Goal: Obtain resource: Obtain resource

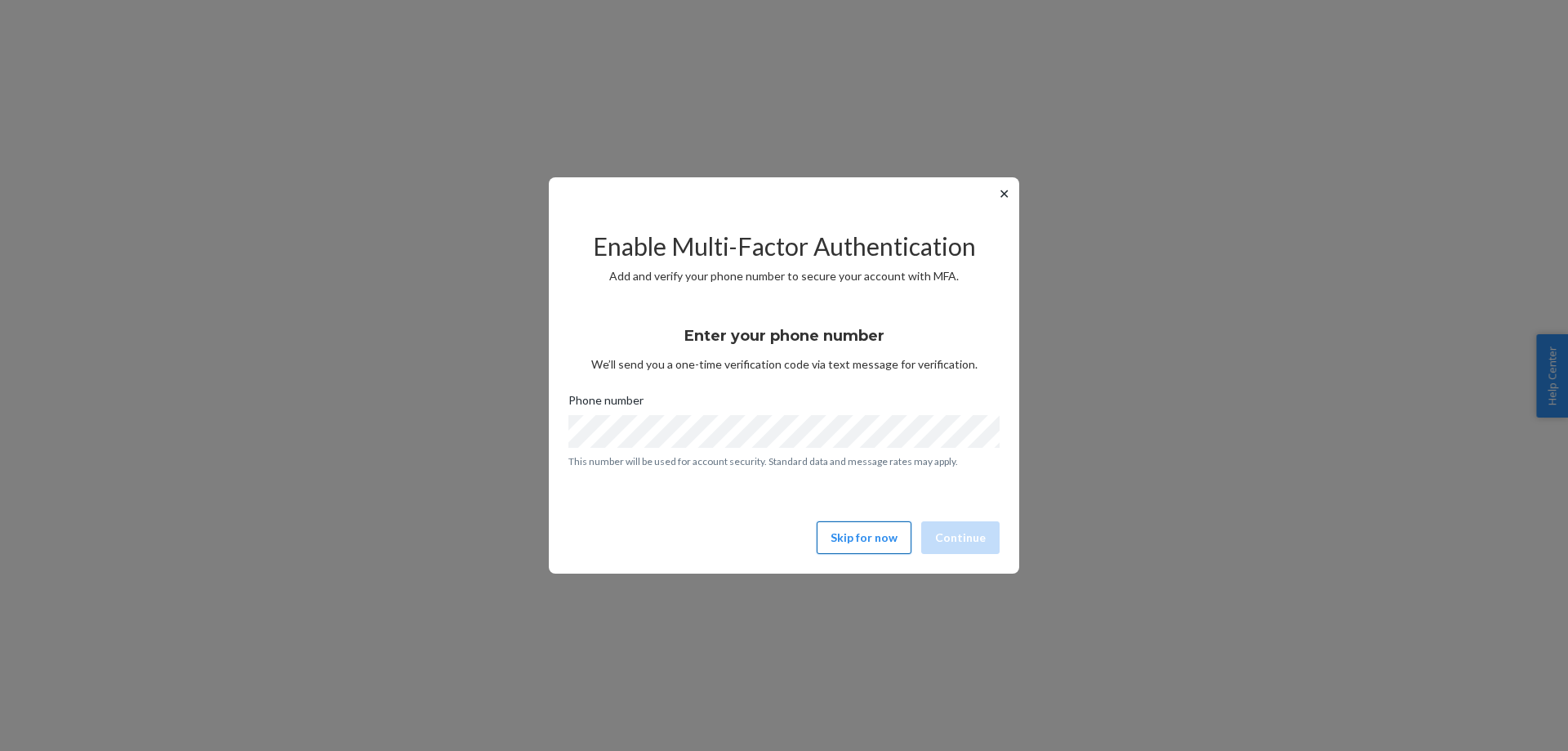
click at [885, 534] on button "Skip for now" at bounding box center [864, 537] width 95 height 32
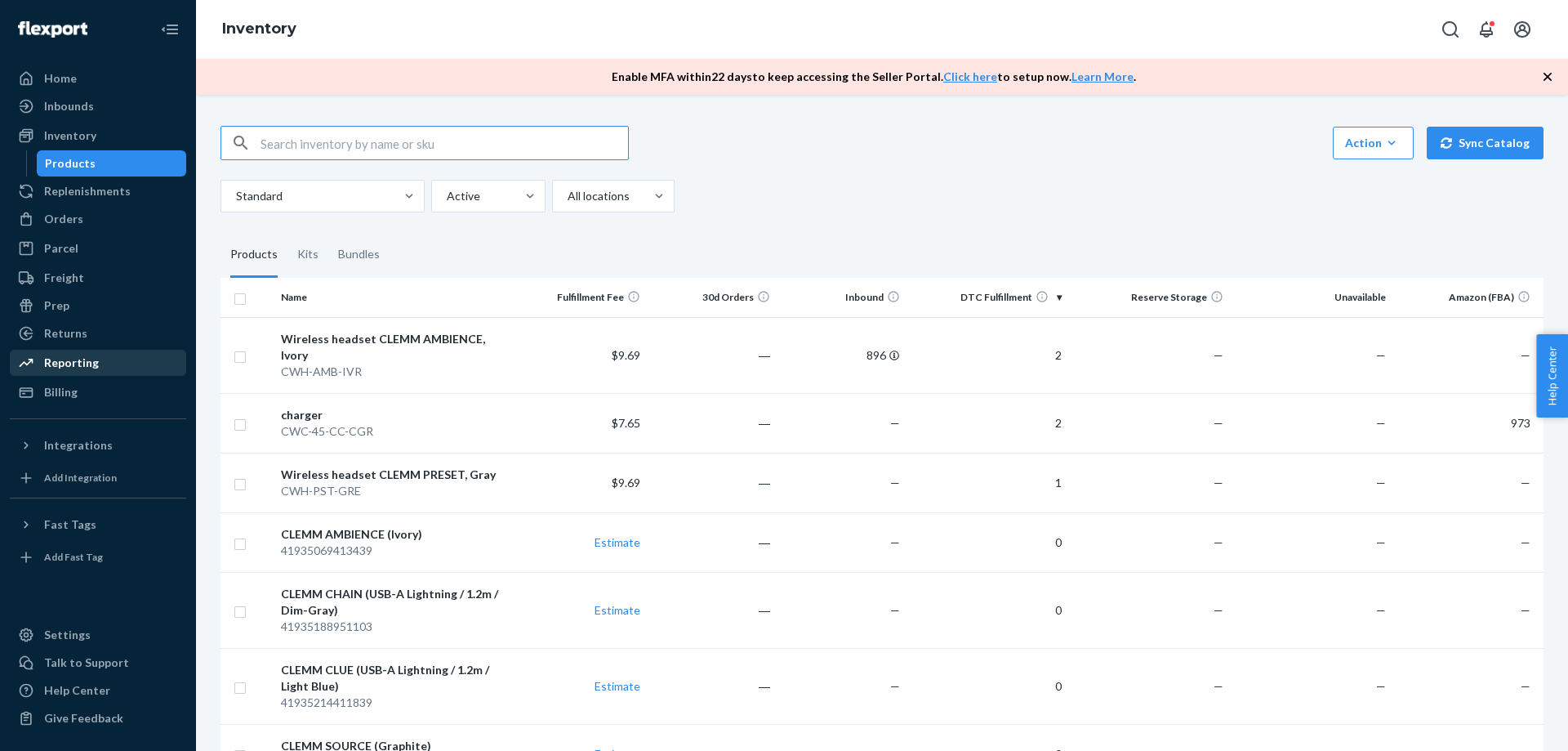
click at [86, 355] on div "Reporting" at bounding box center [71, 363] width 55 height 17
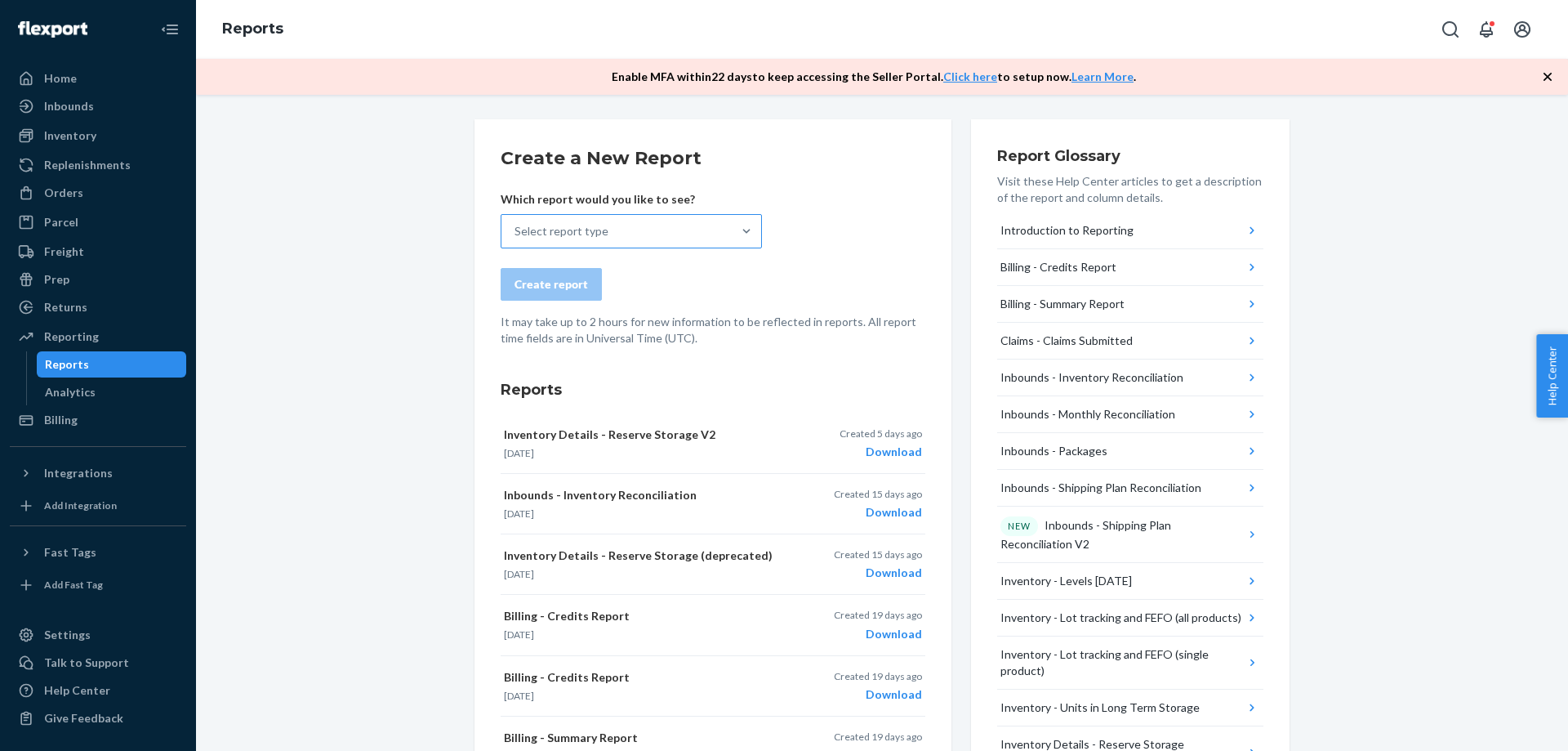
click at [639, 235] on div "Select report type" at bounding box center [616, 230] width 230 height 32
click at [516, 235] on input "Select report type" at bounding box center [515, 231] width 2 height 17
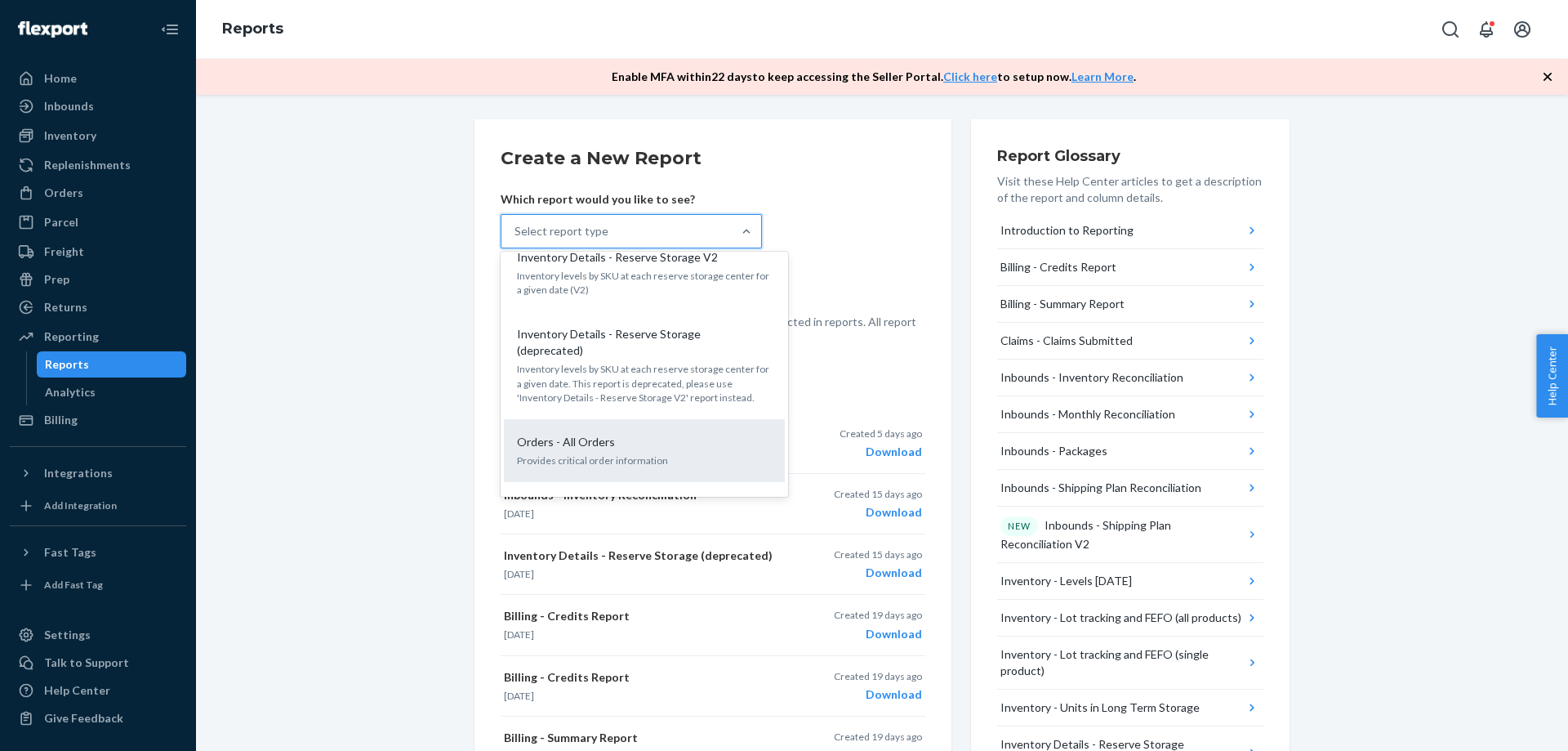
scroll to position [750, 0]
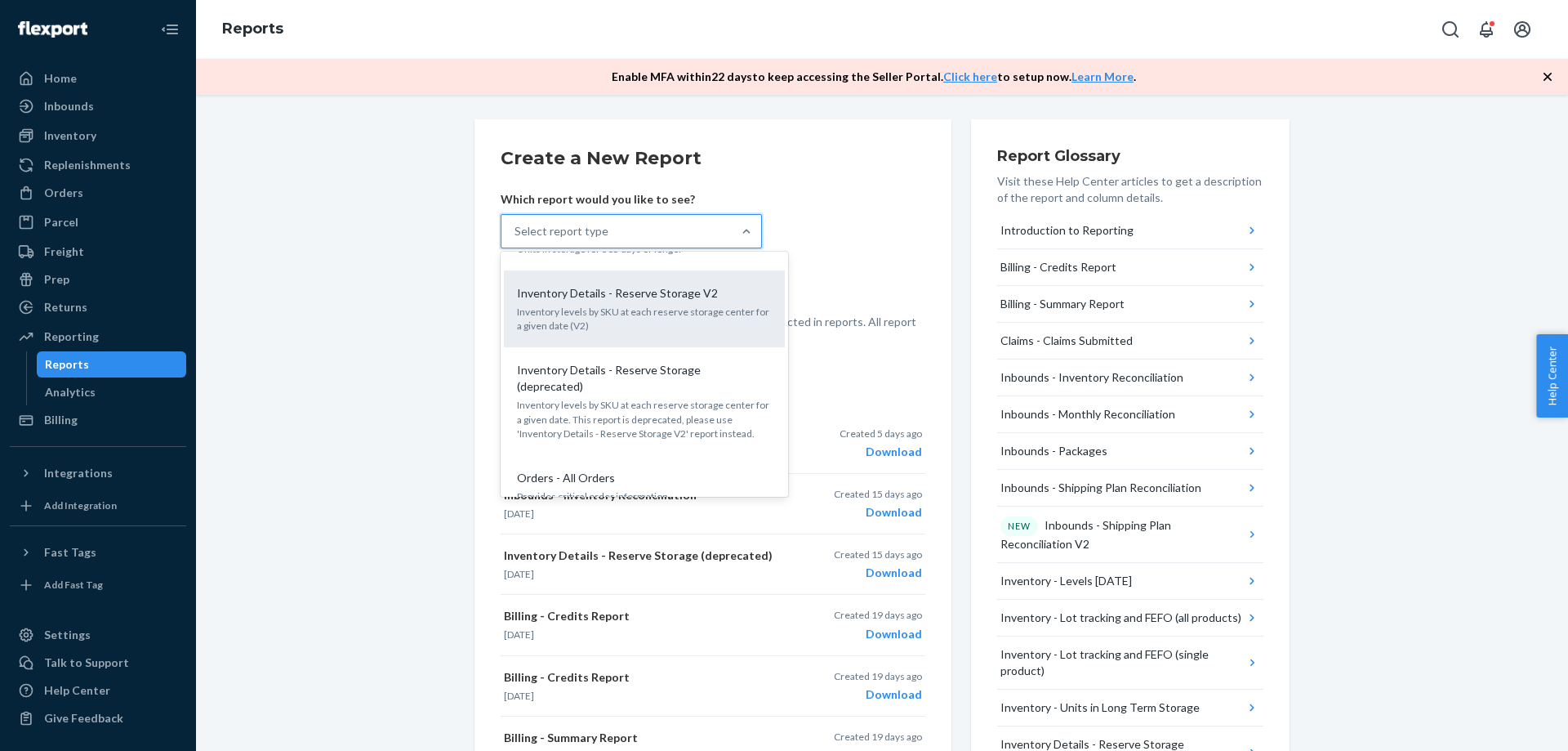
click at [639, 304] on p "Inventory levels by SKU at each reserve storage center for a given date (V2)" at bounding box center [644, 318] width 255 height 27
click at [516, 240] on input "option Inventory Details - Reserve Storage V2 focused, 12 of 27. 27 results ava…" at bounding box center [515, 231] width 2 height 17
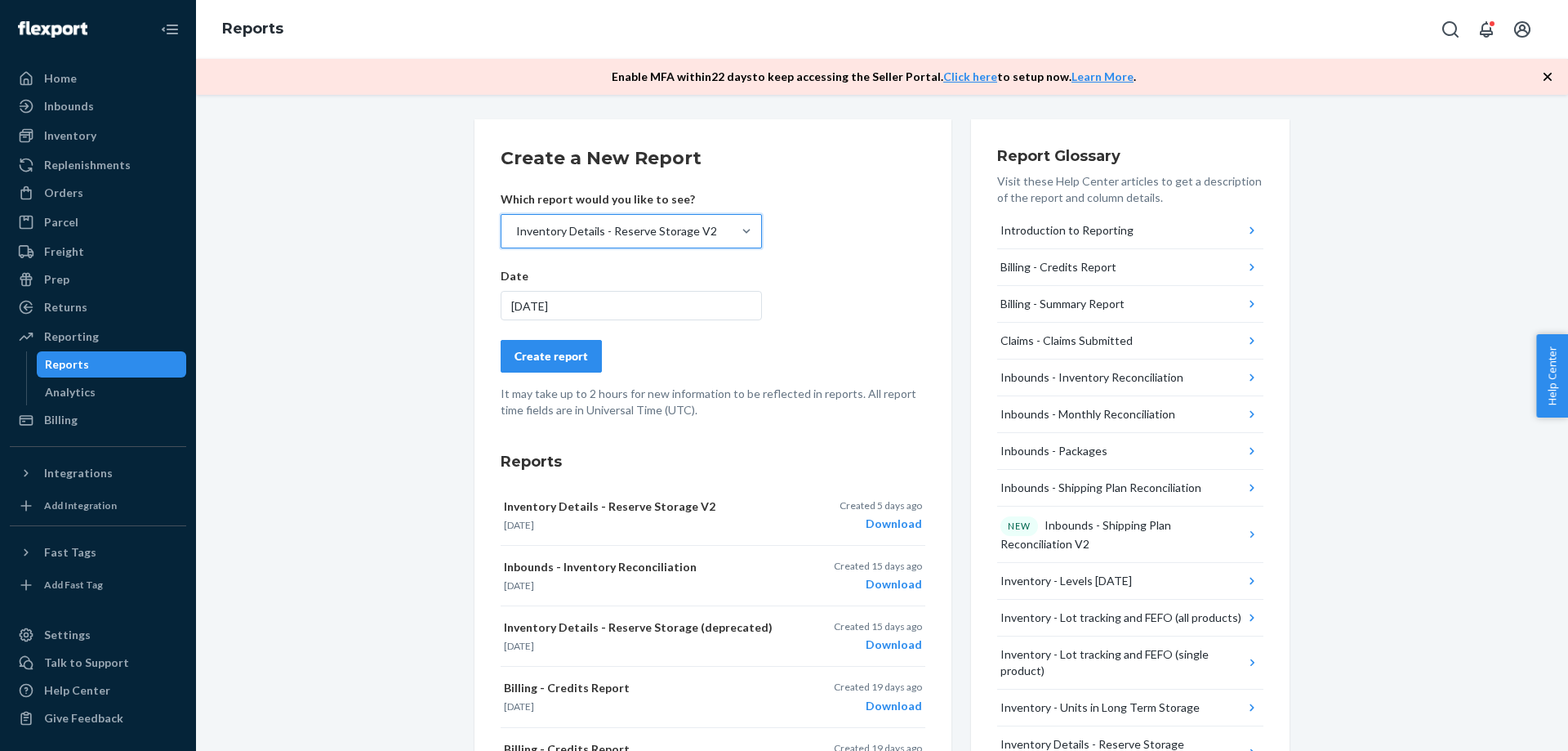
click at [560, 358] on div "Create report" at bounding box center [551, 357] width 73 height 17
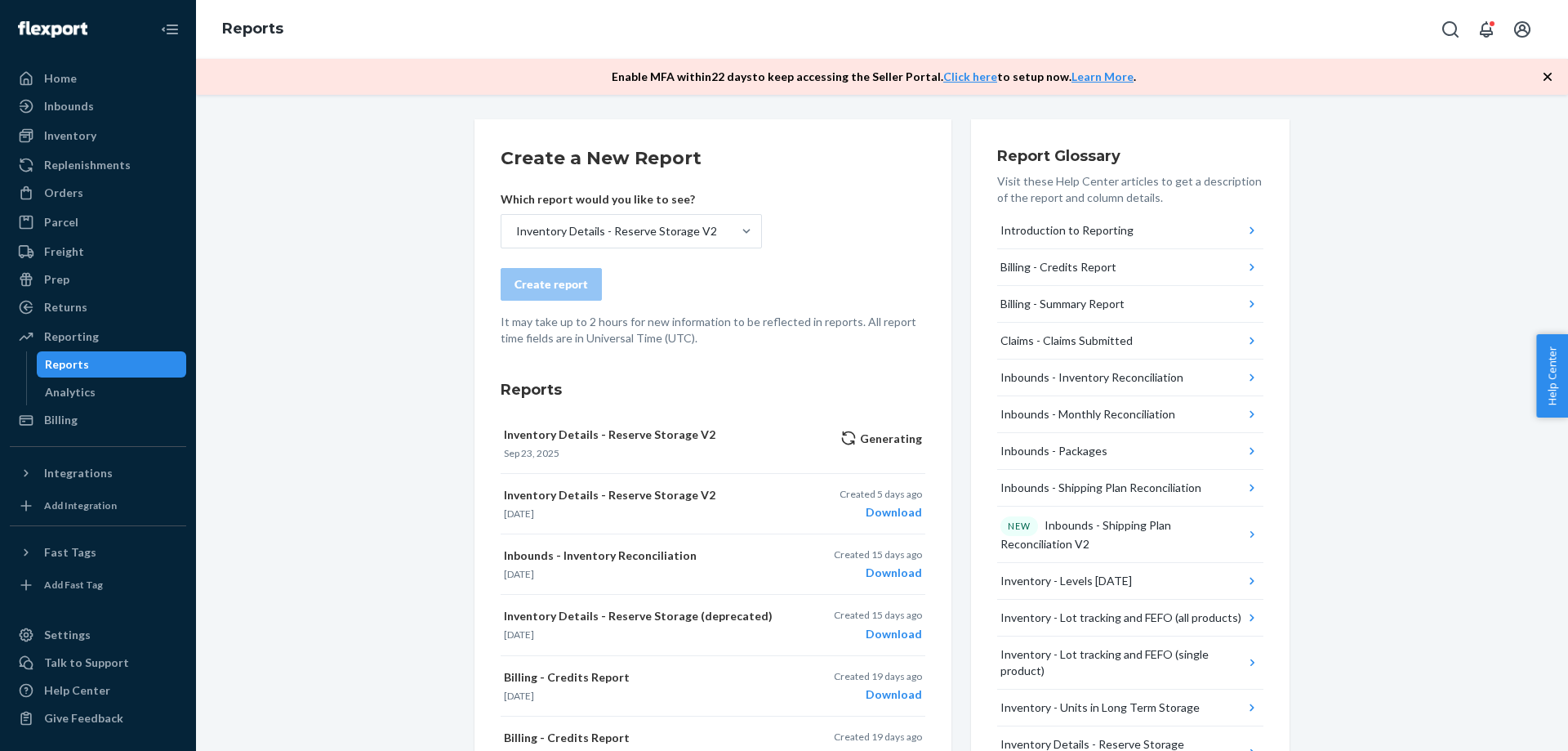
click at [1544, 72] on icon "button" at bounding box center [1548, 77] width 17 height 17
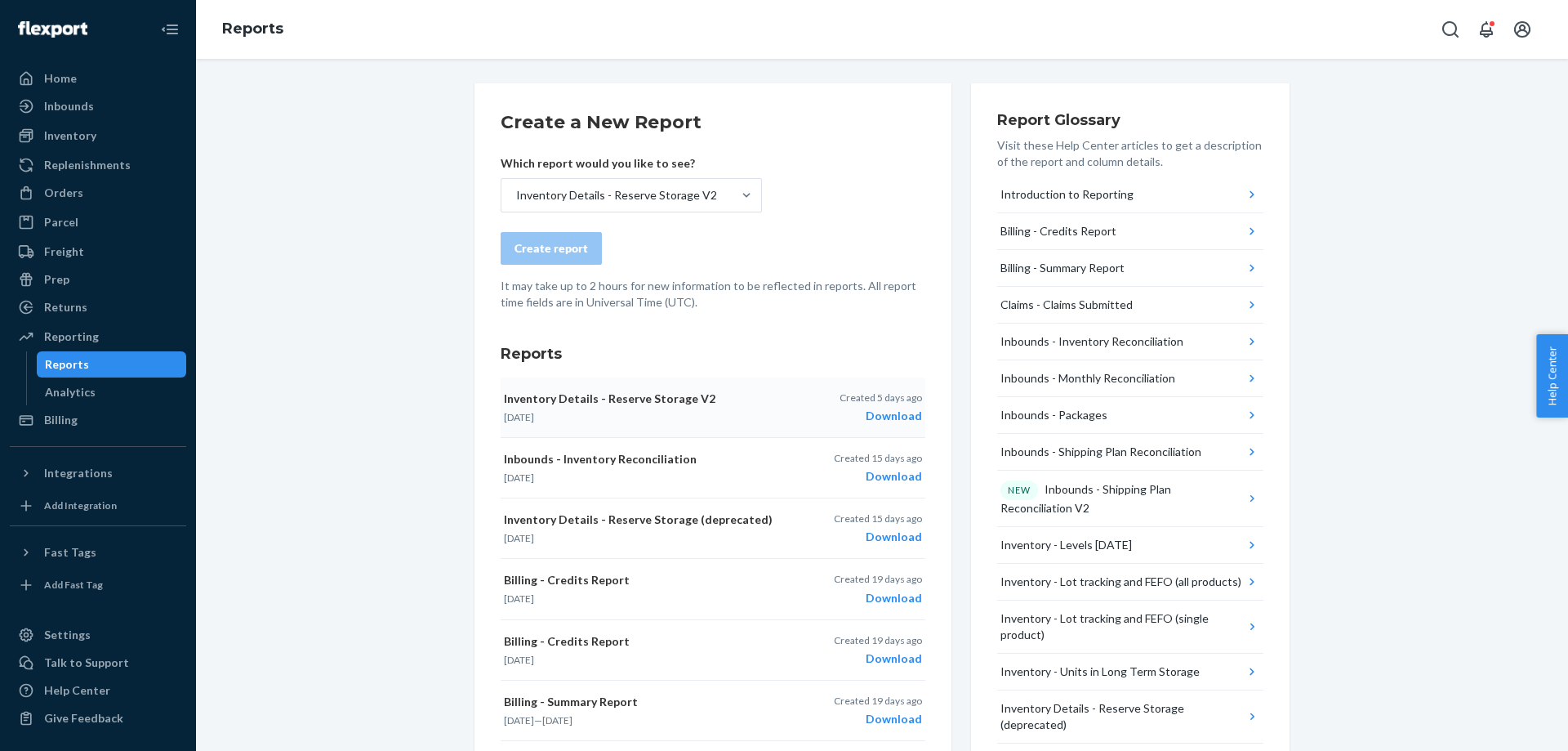
click at [895, 420] on div "Download" at bounding box center [880, 416] width 82 height 17
click at [303, 277] on div "Create a New Report Which report would you like to see? Inventory Details - Res…" at bounding box center [882, 708] width 1348 height 1249
